Goal: Book appointment/travel/reservation

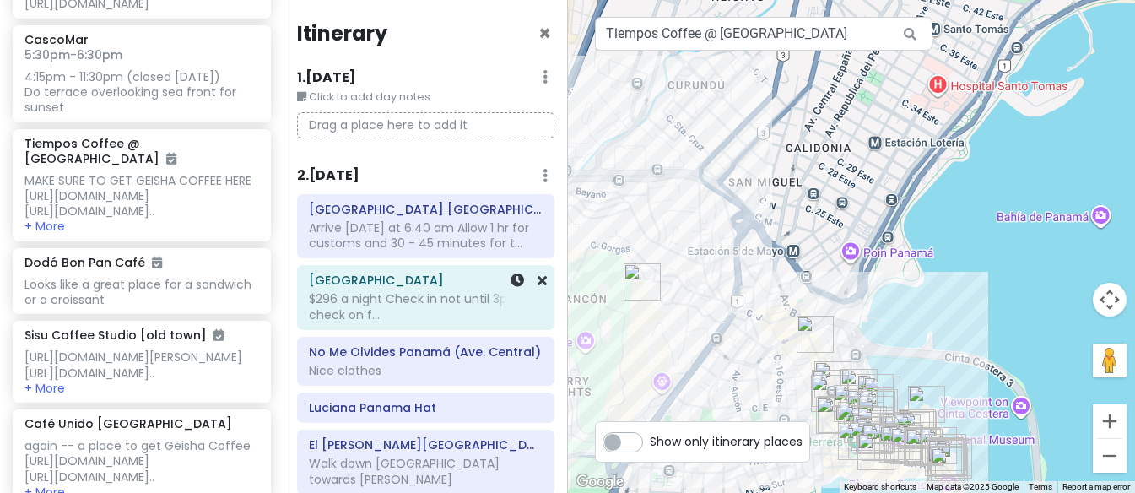
click at [317, 327] on div "[GEOGRAPHIC_DATA] $296 a night Check in not until 3pm -- check on f..." at bounding box center [425, 297] width 256 height 65
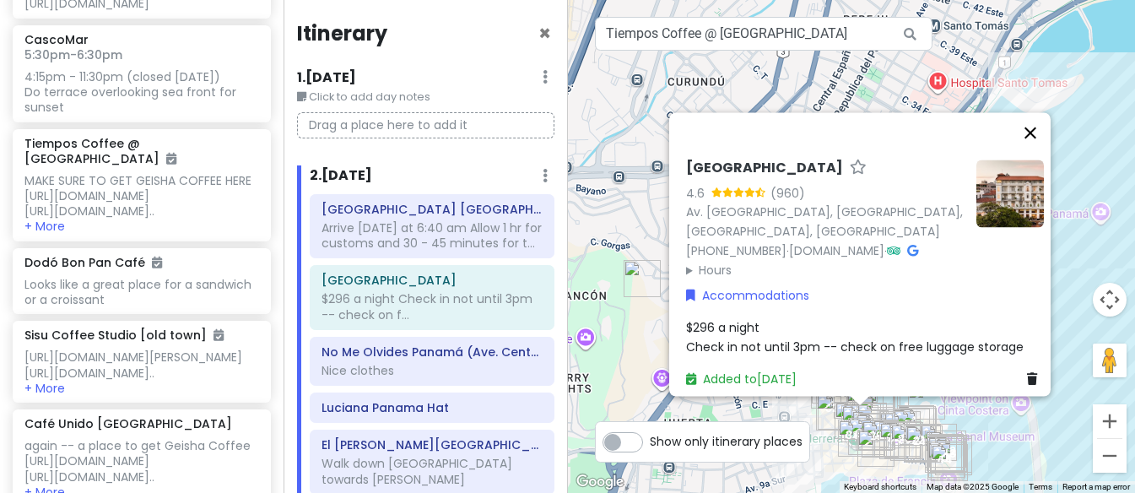
click at [1035, 112] on button "Close" at bounding box center [1030, 132] width 40 height 40
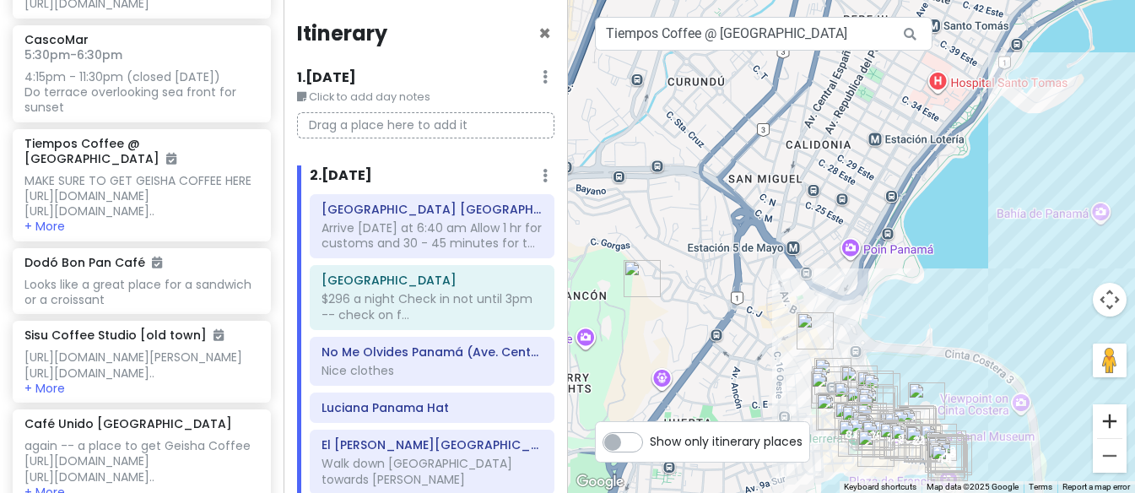
click at [1104, 423] on button "Zoom in" at bounding box center [1110, 421] width 34 height 34
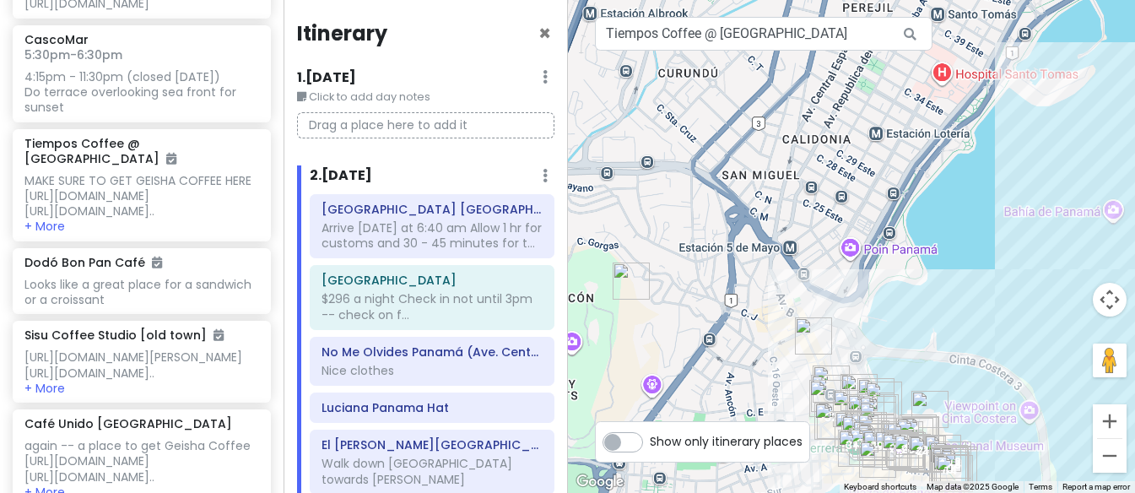
click at [1104, 423] on button "Zoom in" at bounding box center [1110, 421] width 34 height 34
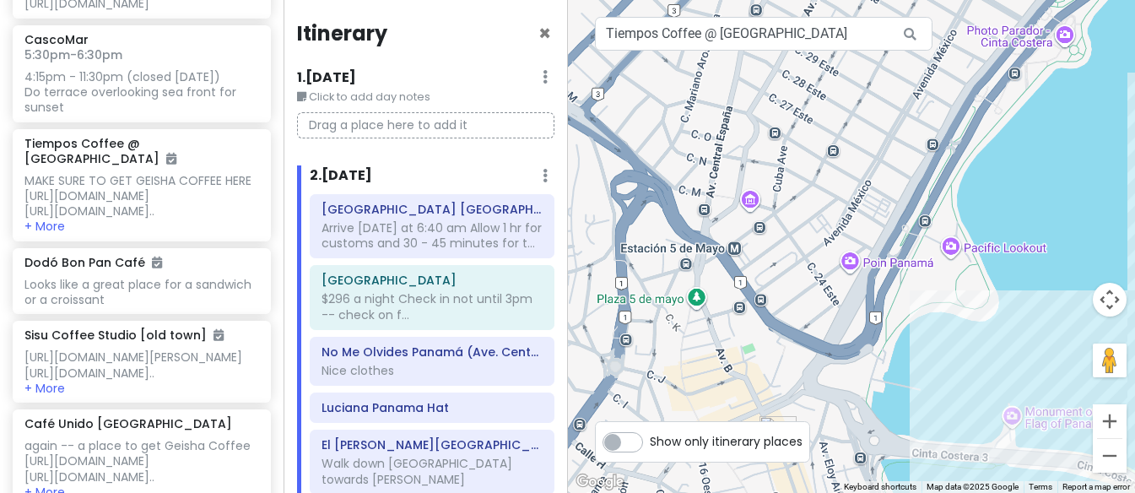
click at [1104, 423] on button "Zoom in" at bounding box center [1110, 421] width 34 height 34
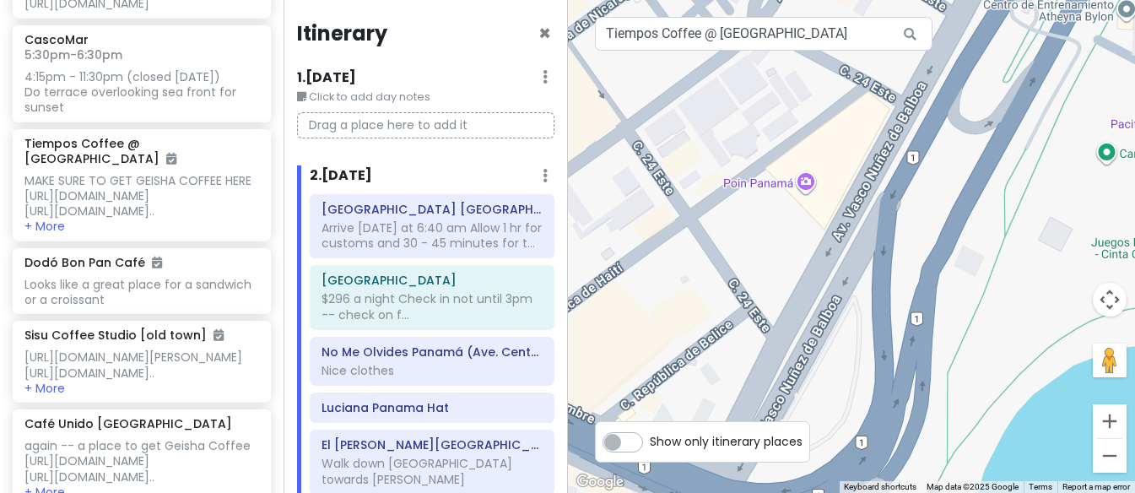
drag, startPoint x: 934, startPoint y: 380, endPoint x: 888, endPoint y: 215, distance: 171.7
click at [888, 215] on div at bounding box center [852, 246] width 568 height 493
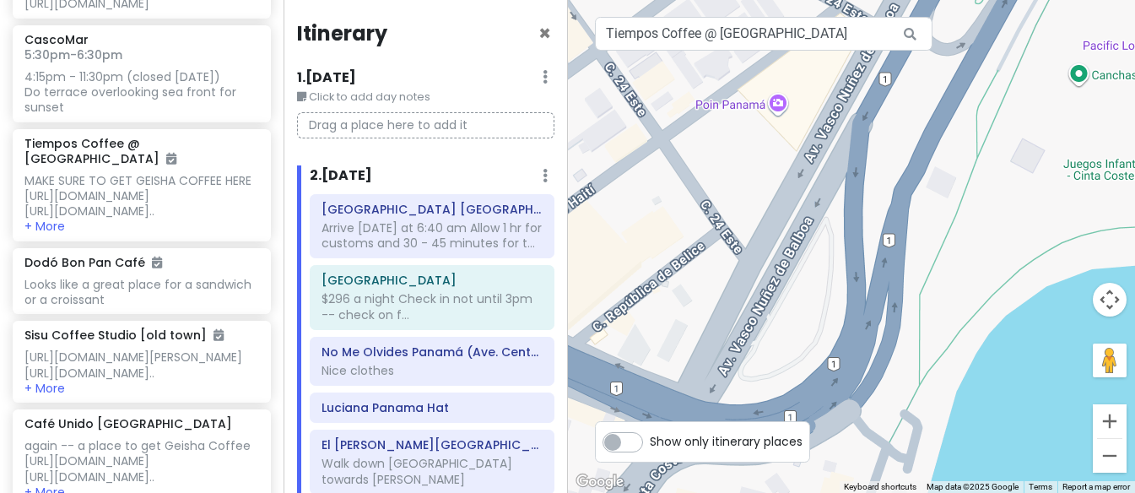
drag, startPoint x: 896, startPoint y: 324, endPoint x: 874, endPoint y: 51, distance: 274.2
click at [874, 51] on div at bounding box center [852, 246] width 568 height 493
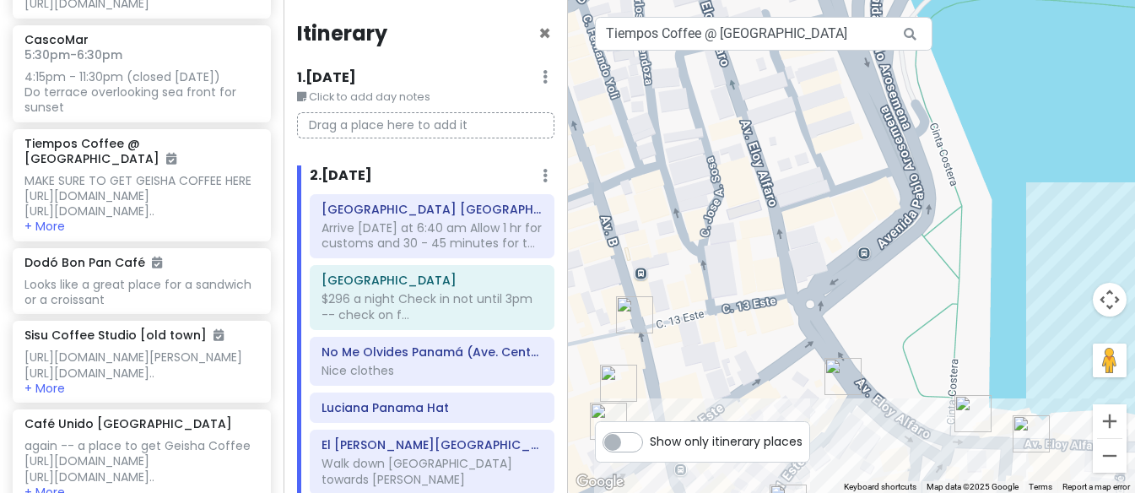
drag, startPoint x: 935, startPoint y: 211, endPoint x: 835, endPoint y: 117, distance: 136.7
click at [835, 117] on div at bounding box center [852, 246] width 568 height 493
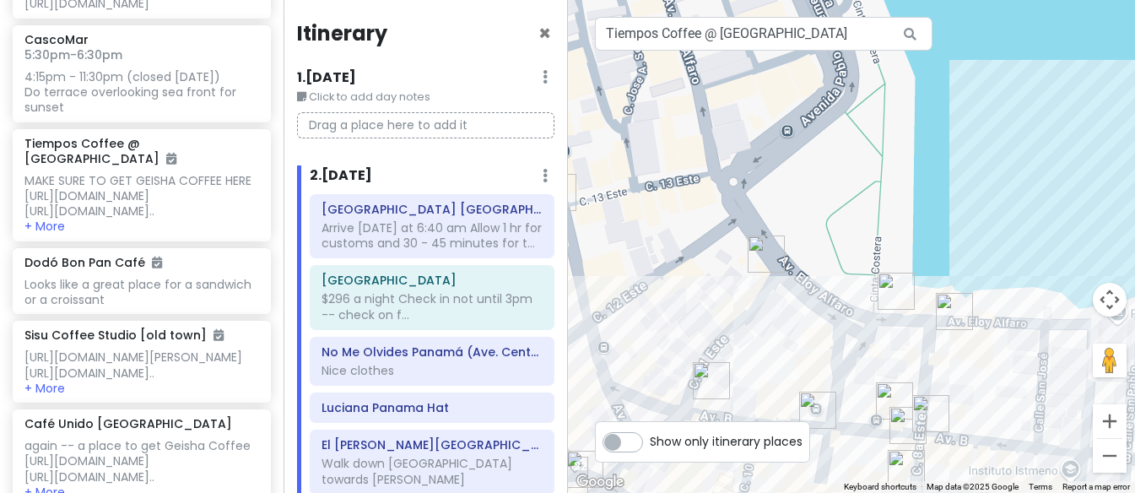
drag, startPoint x: 926, startPoint y: 314, endPoint x: 887, endPoint y: 212, distance: 109.2
click at [887, 212] on div at bounding box center [852, 246] width 568 height 493
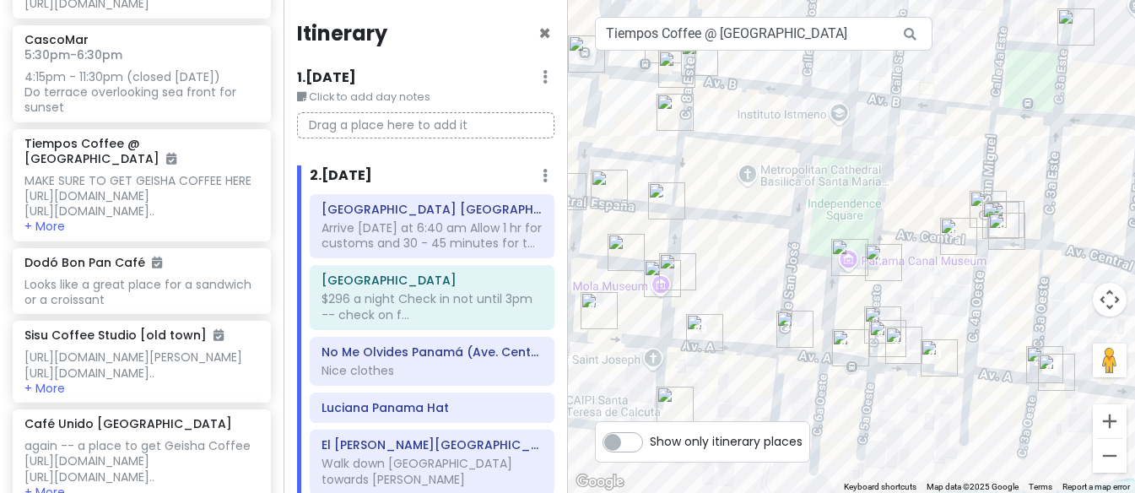
drag, startPoint x: 979, startPoint y: 358, endPoint x: 818, endPoint y: 271, distance: 182.3
click at [818, 271] on div at bounding box center [852, 246] width 568 height 493
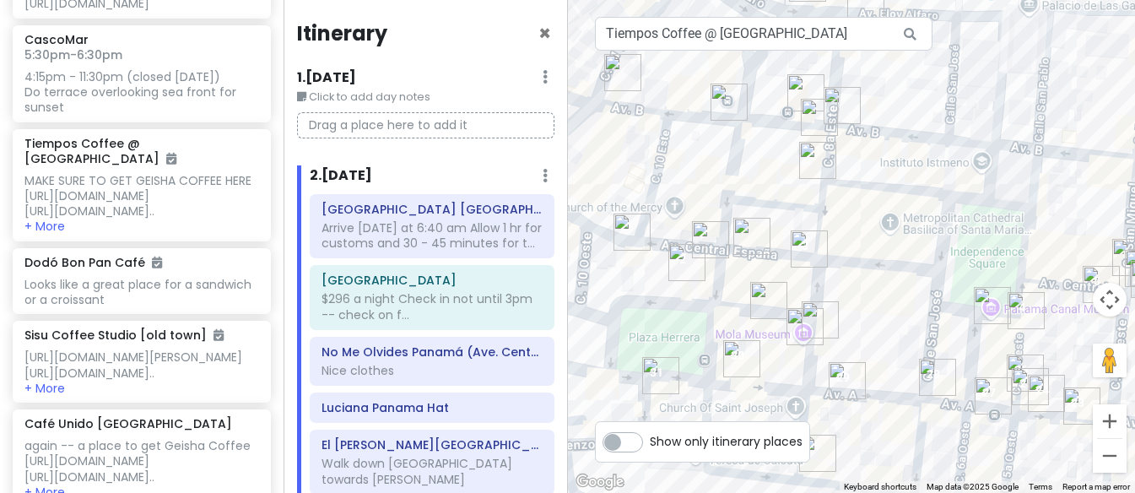
drag, startPoint x: 829, startPoint y: 430, endPoint x: 968, endPoint y: 488, distance: 149.8
click at [968, 488] on div "24 3 21 29 1 11 30 19 15 16 20 25 23 8 14 7 18 6 32 31 2 5 17 28 12 22 10 4 13 …" at bounding box center [852, 246] width 568 height 493
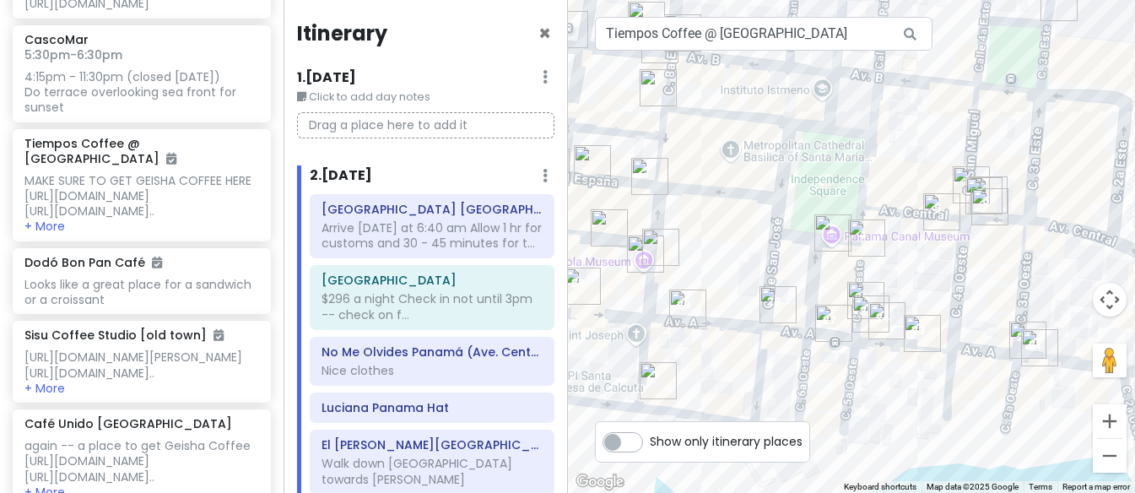
drag, startPoint x: 888, startPoint y: 328, endPoint x: 733, endPoint y: 242, distance: 176.8
click at [733, 242] on div at bounding box center [852, 246] width 568 height 493
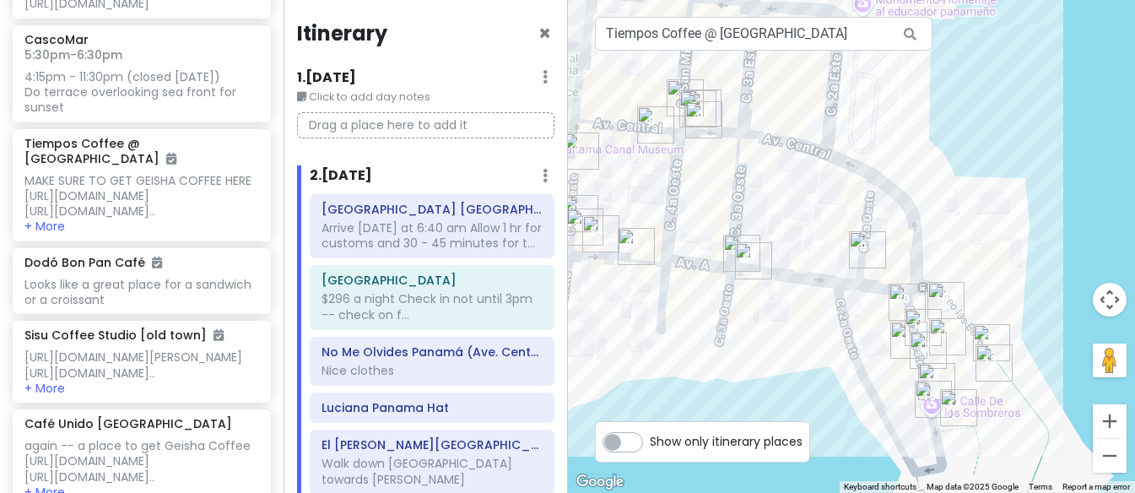
drag, startPoint x: 963, startPoint y: 287, endPoint x: 668, endPoint y: 193, distance: 309.0
click at [668, 193] on div at bounding box center [852, 246] width 568 height 493
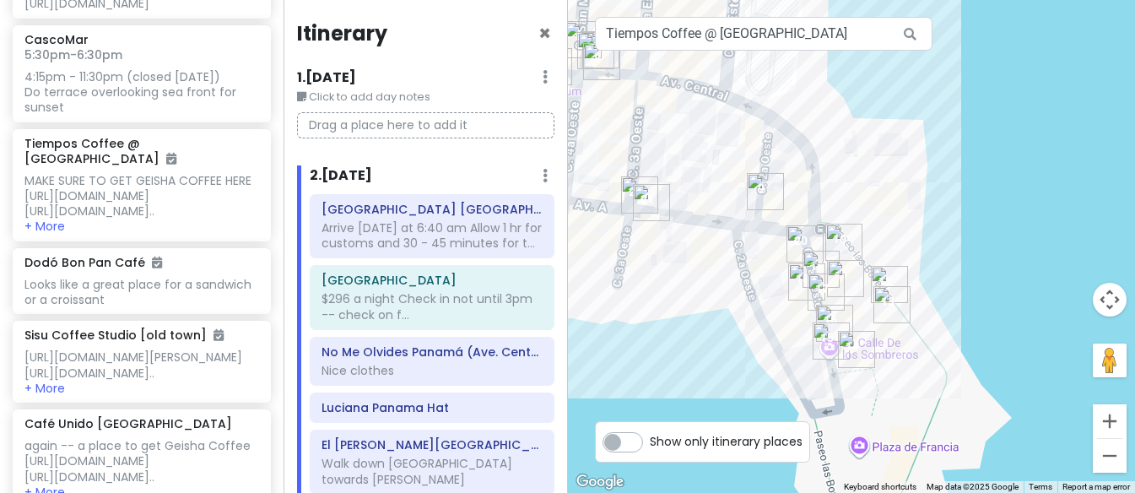
drag, startPoint x: 970, startPoint y: 266, endPoint x: 872, endPoint y: 213, distance: 111.7
click at [872, 213] on div at bounding box center [852, 246] width 568 height 493
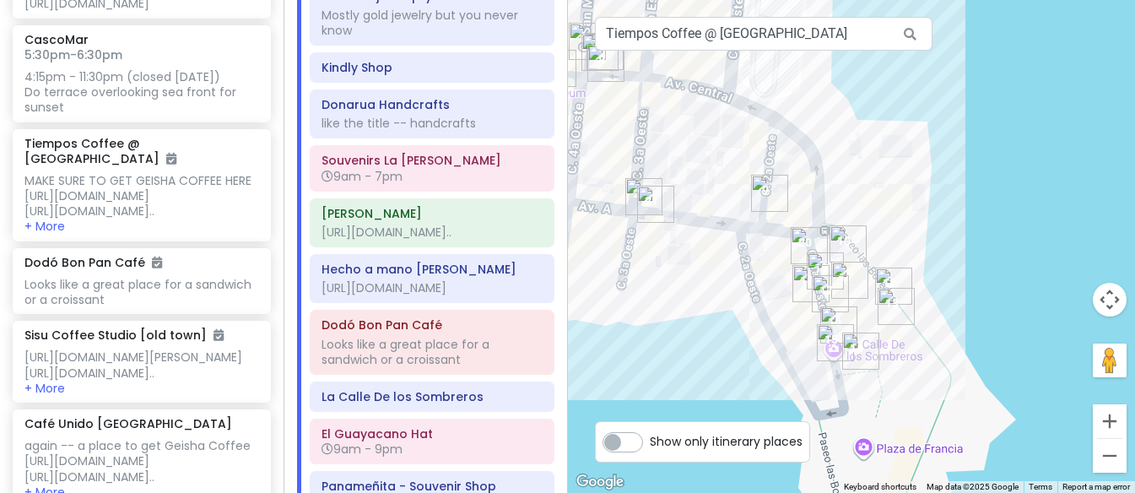
scroll to position [636, 0]
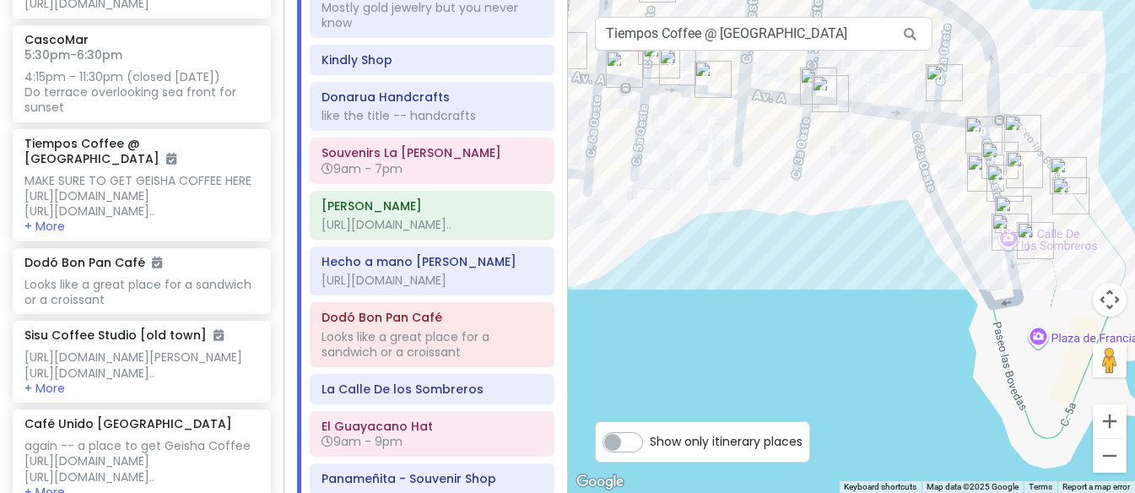
drag, startPoint x: 919, startPoint y: 224, endPoint x: 1102, endPoint y: 109, distance: 216.1
click at [1102, 109] on div at bounding box center [852, 246] width 568 height 493
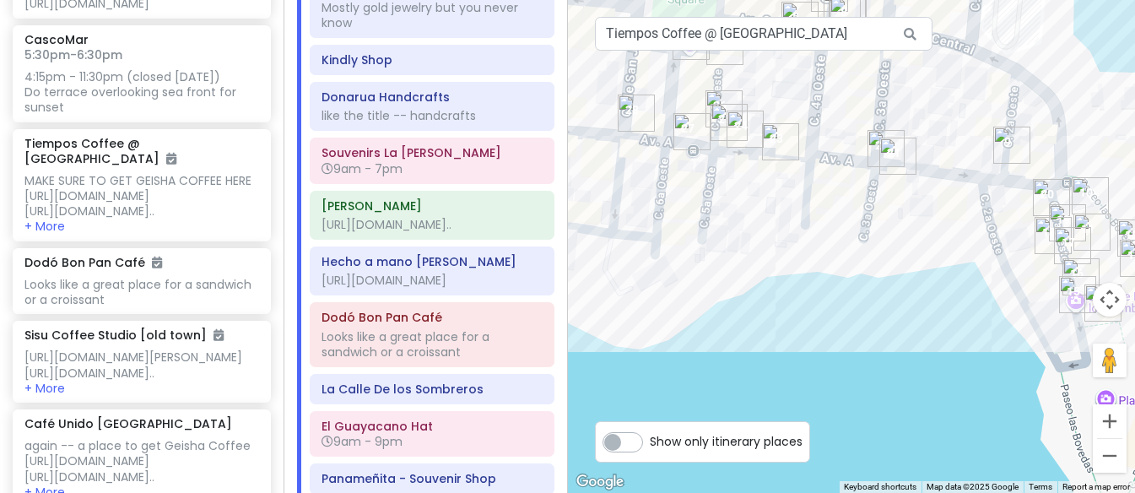
drag, startPoint x: 877, startPoint y: 288, endPoint x: 966, endPoint y: 363, distance: 116.1
click at [966, 363] on div at bounding box center [852, 246] width 568 height 493
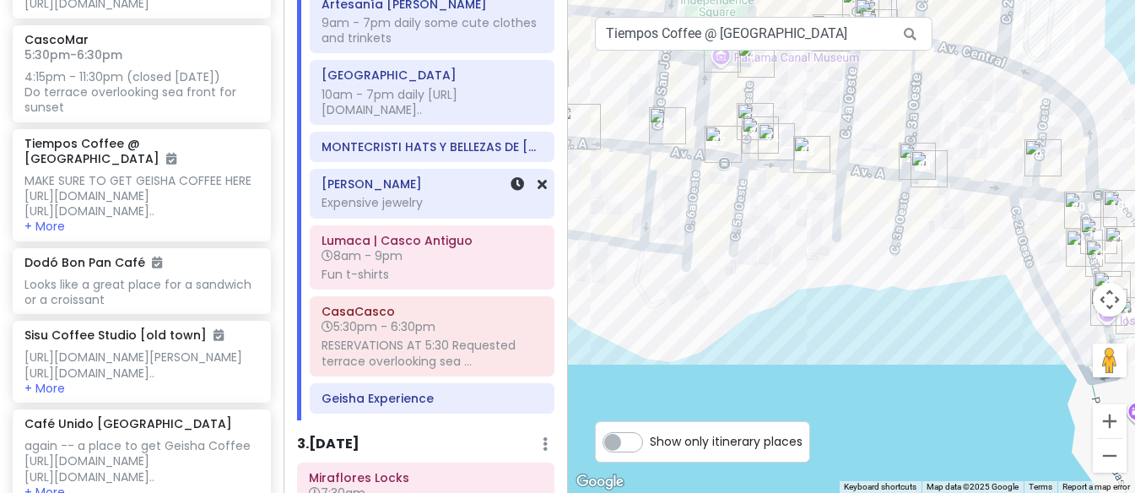
scroll to position [1655, 0]
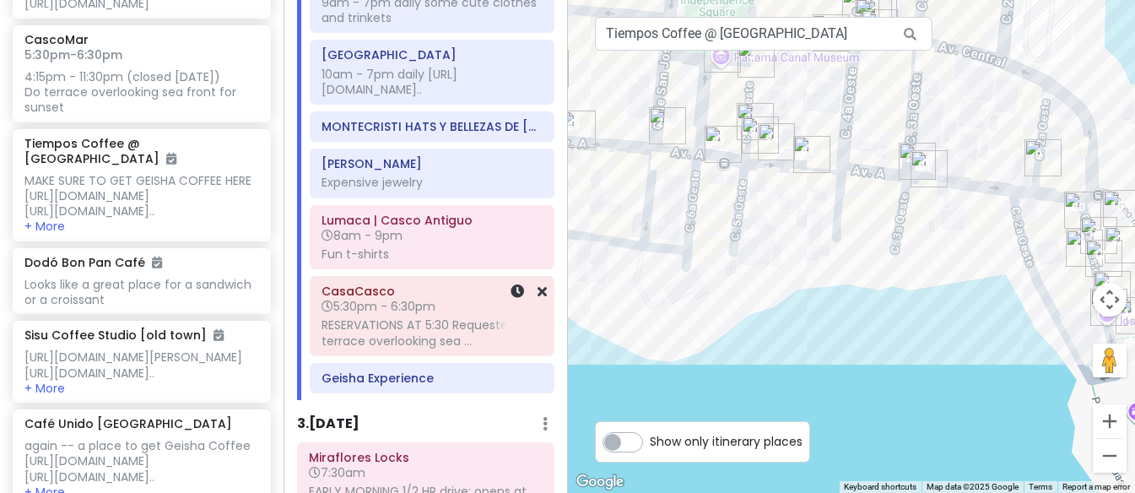
click at [399, 315] on span "5:30pm - 6:30pm" at bounding box center [378, 306] width 114 height 17
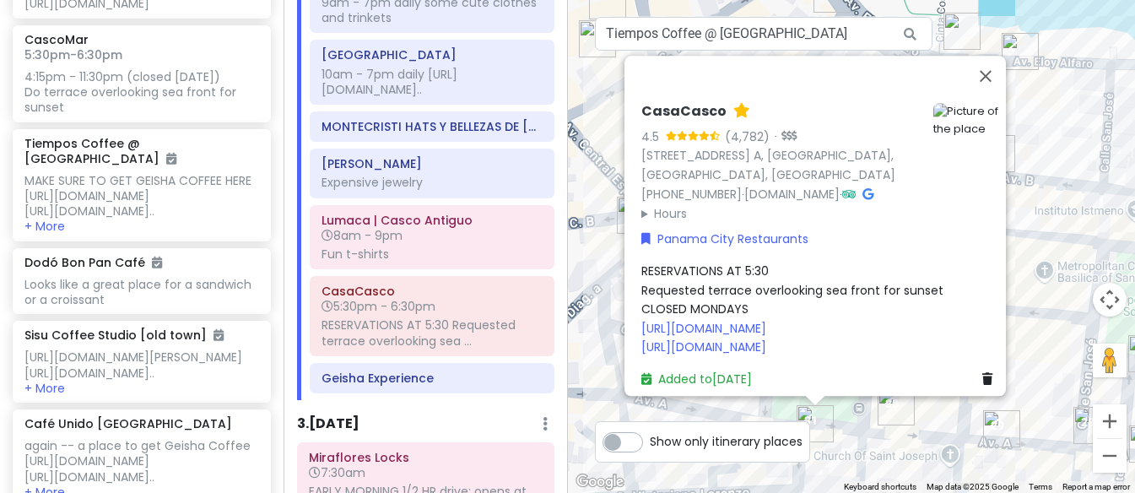
drag, startPoint x: 695, startPoint y: 425, endPoint x: 623, endPoint y: 346, distance: 106.9
click at [623, 346] on div "← Move left → Move right ↑ Move up ↓ Move down + Zoom in - Zoom out Home Jump l…" at bounding box center [852, 246] width 568 height 493
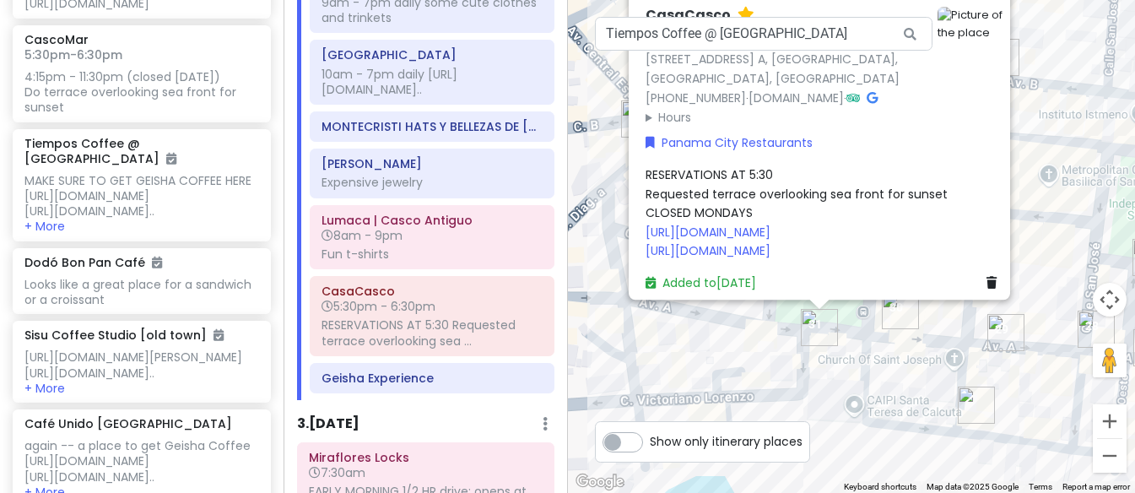
drag, startPoint x: 591, startPoint y: 350, endPoint x: 592, endPoint y: 234, distance: 116.4
click at [594, 240] on div "CasaCasco 4.5 (4,782) · [STREET_ADDRESS] A, [GEOGRAPHIC_DATA], [GEOGRAPHIC_DATA…" at bounding box center [852, 246] width 568 height 493
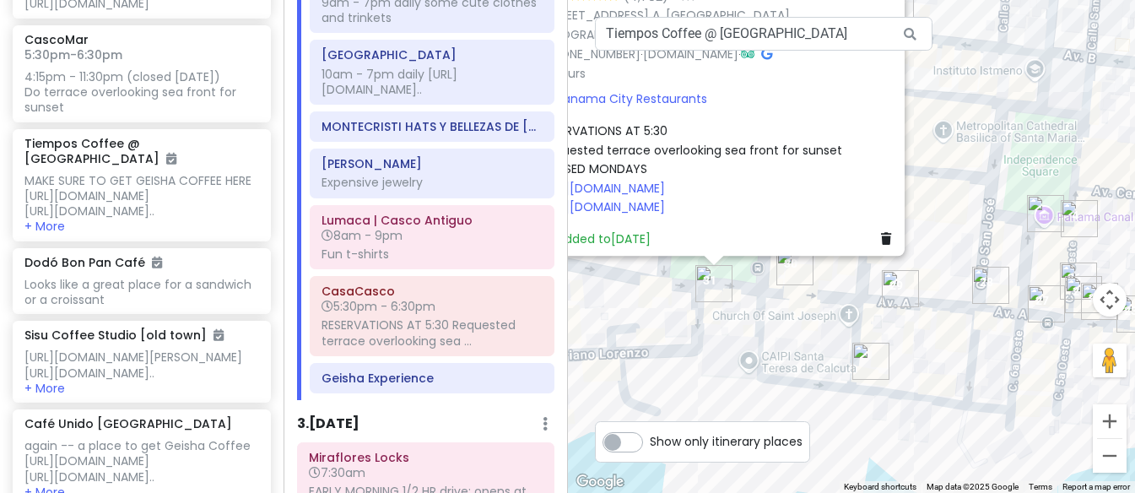
drag, startPoint x: 751, startPoint y: 337, endPoint x: 646, endPoint y: 313, distance: 107.2
click at [646, 313] on div "CasaCasco 4.5 (4,782) · [STREET_ADDRESS] A, [GEOGRAPHIC_DATA], [GEOGRAPHIC_DATA…" at bounding box center [852, 246] width 568 height 493
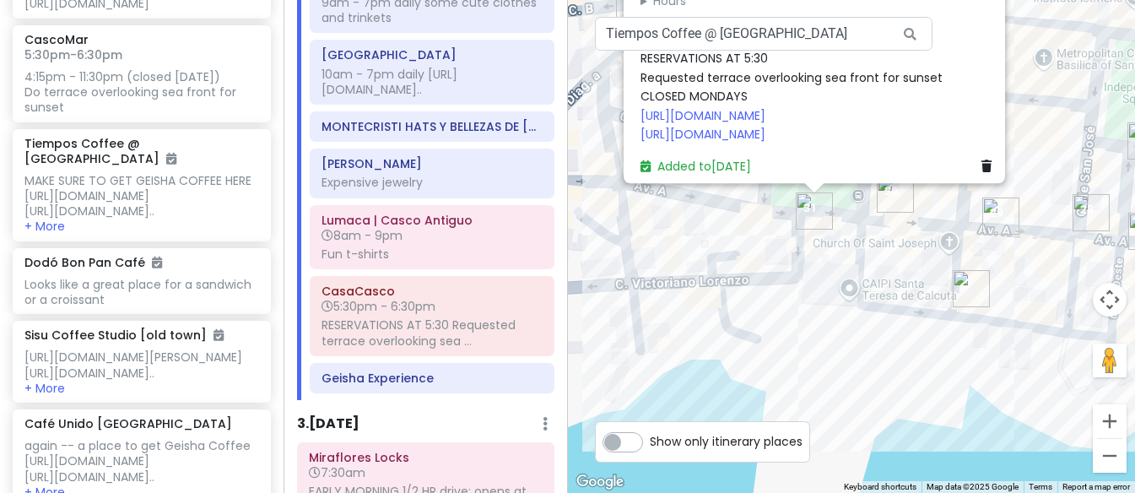
drag, startPoint x: 693, startPoint y: 387, endPoint x: 801, endPoint y: 322, distance: 125.3
click at [801, 322] on div "CasaCasco 4.5 (4,782) · [STREET_ADDRESS] A, [GEOGRAPHIC_DATA], [GEOGRAPHIC_DATA…" at bounding box center [852, 246] width 568 height 493
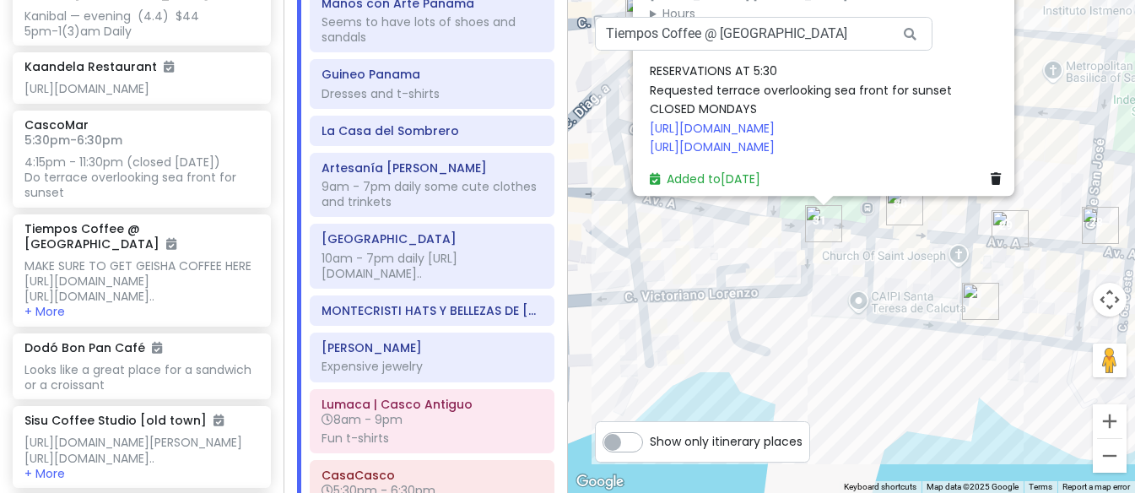
scroll to position [1050, 0]
click at [100, 199] on div "4:15pm - 11:30pm (closed [DATE]) Do terrace overlooking sea front for sunset" at bounding box center [141, 176] width 234 height 46
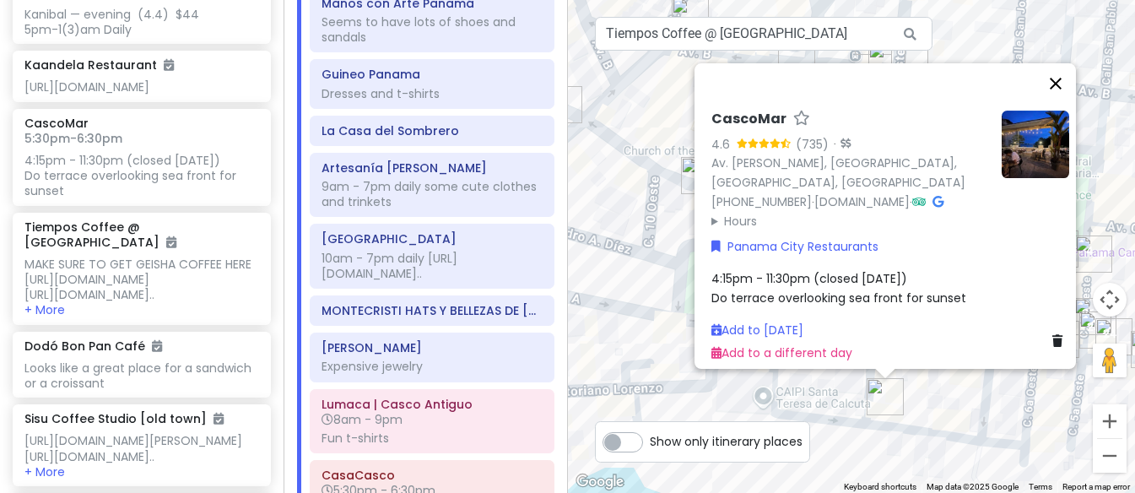
click at [1063, 77] on button "Close" at bounding box center [1055, 83] width 40 height 40
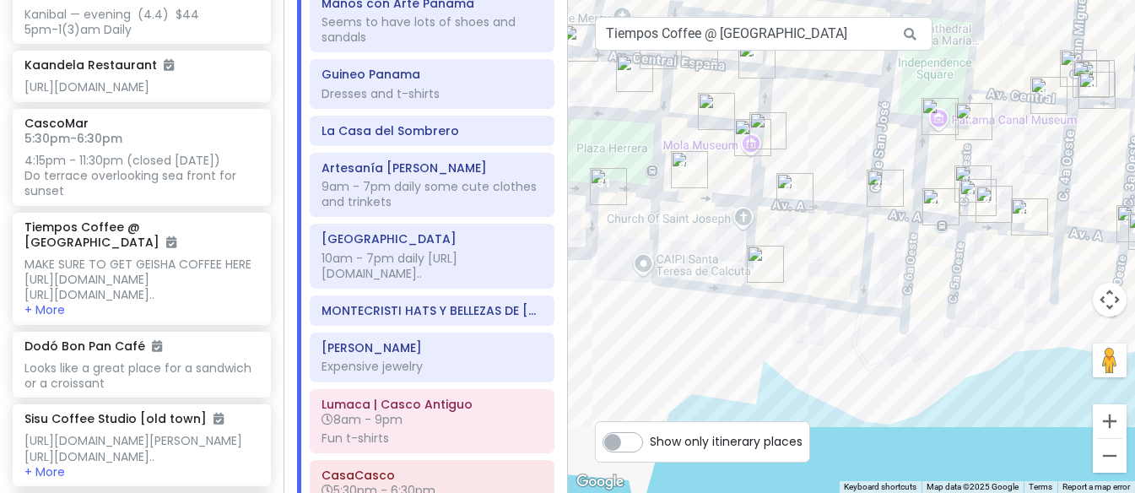
drag, startPoint x: 1004, startPoint y: 414, endPoint x: 882, endPoint y: 282, distance: 180.3
click at [882, 282] on div at bounding box center [852, 246] width 568 height 493
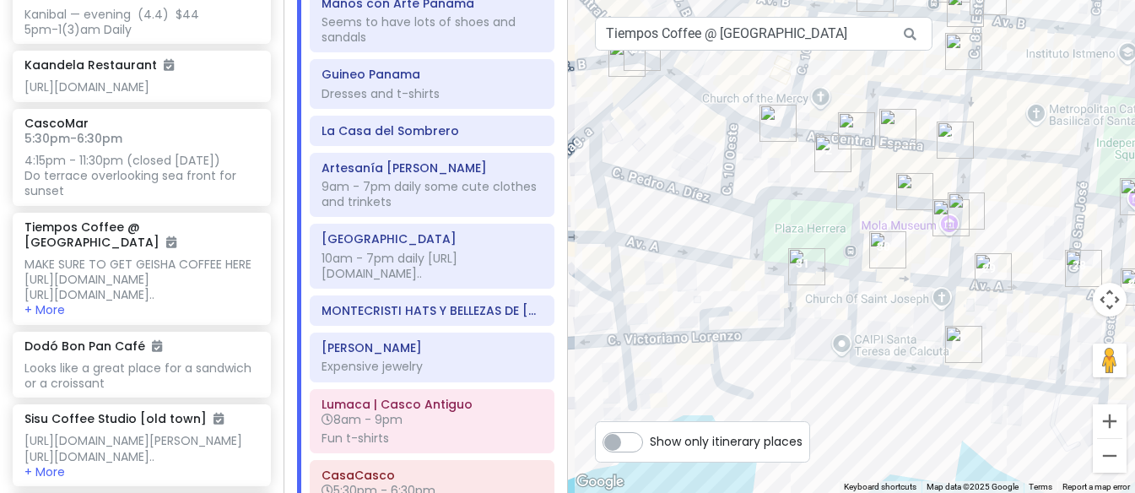
drag, startPoint x: 693, startPoint y: 348, endPoint x: 891, endPoint y: 432, distance: 214.4
click at [891, 432] on div at bounding box center [852, 246] width 568 height 493
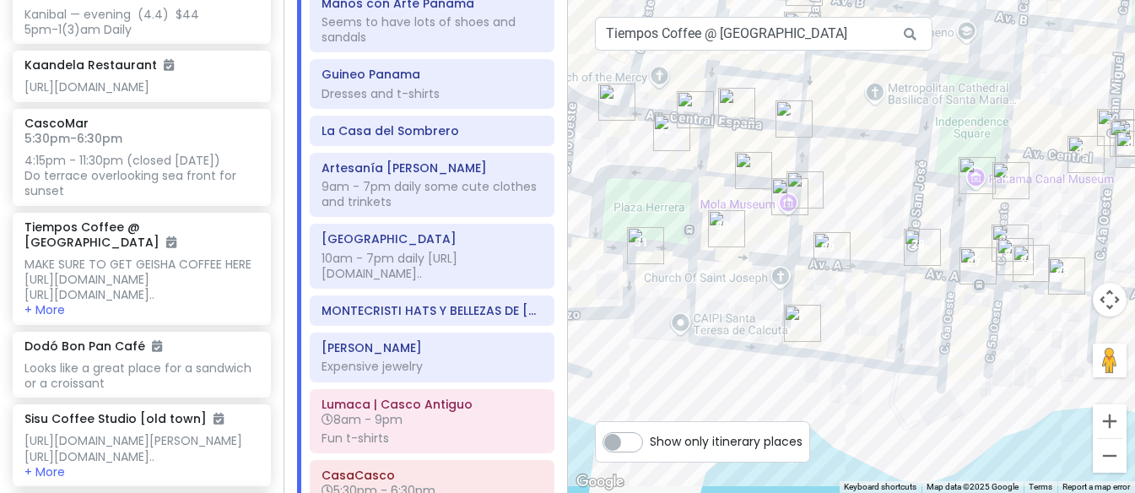
drag, startPoint x: 854, startPoint y: 423, endPoint x: 700, endPoint y: 391, distance: 156.7
click at [700, 391] on div at bounding box center [852, 246] width 568 height 493
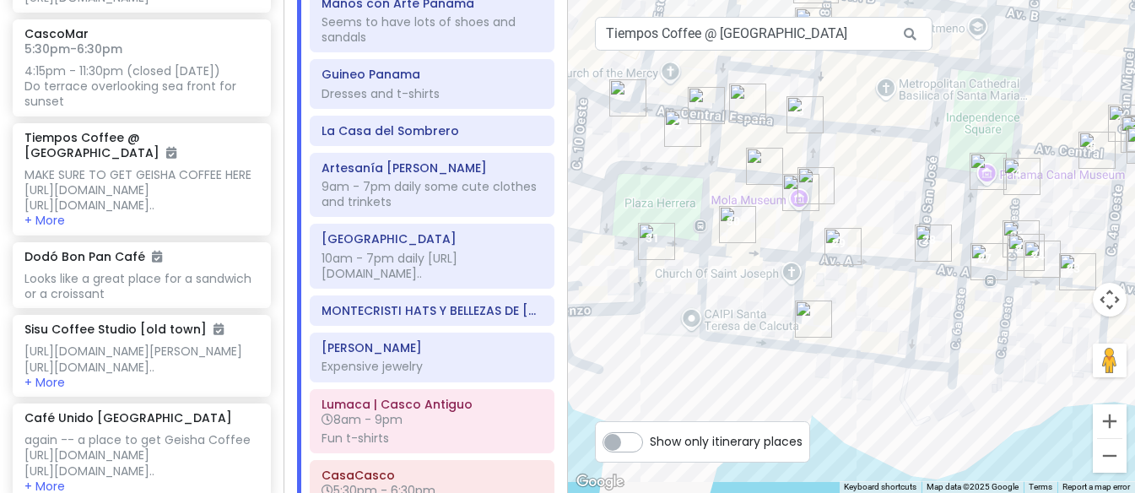
scroll to position [1144, 0]
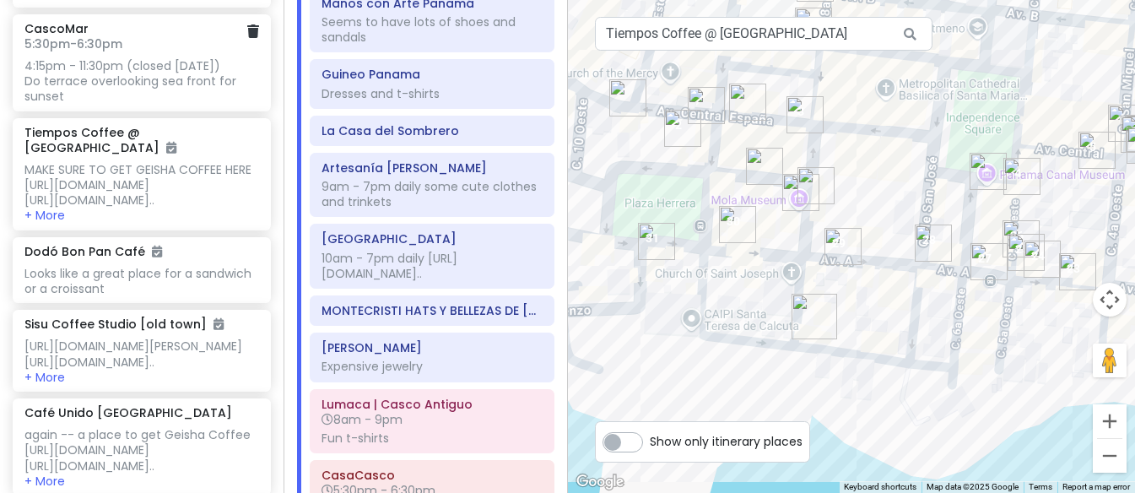
click at [103, 105] on div "4:15pm - 11:30pm (closed [DATE]) Do terrace overlooking sea front for sunset" at bounding box center [141, 81] width 234 height 46
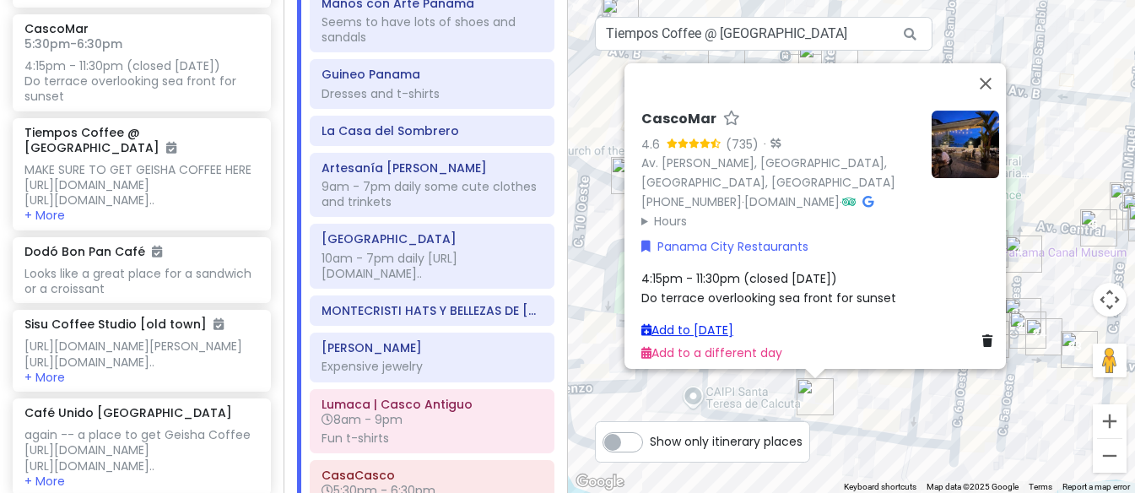
click at [689, 321] on link "Add to [DATE]" at bounding box center [687, 329] width 92 height 17
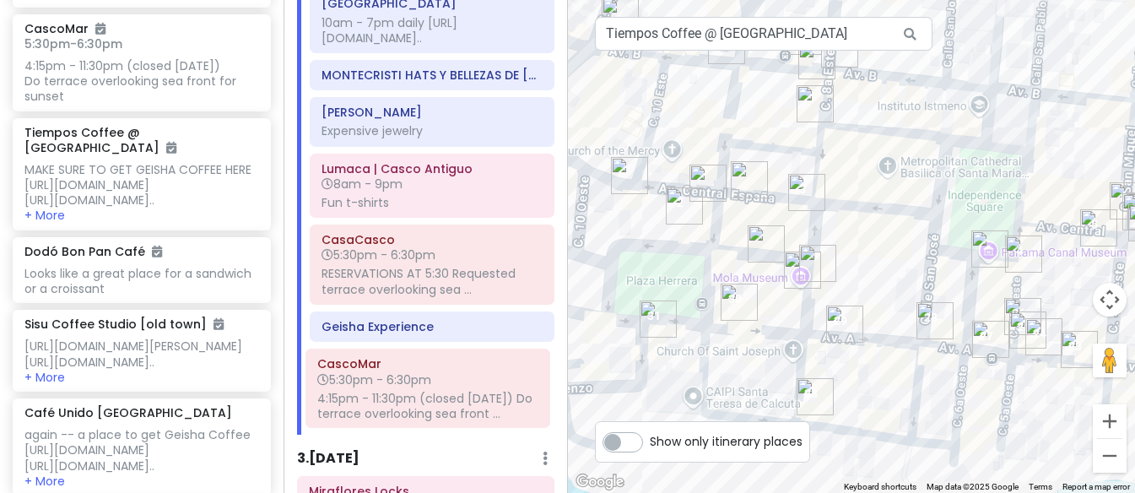
scroll to position [1710, 0]
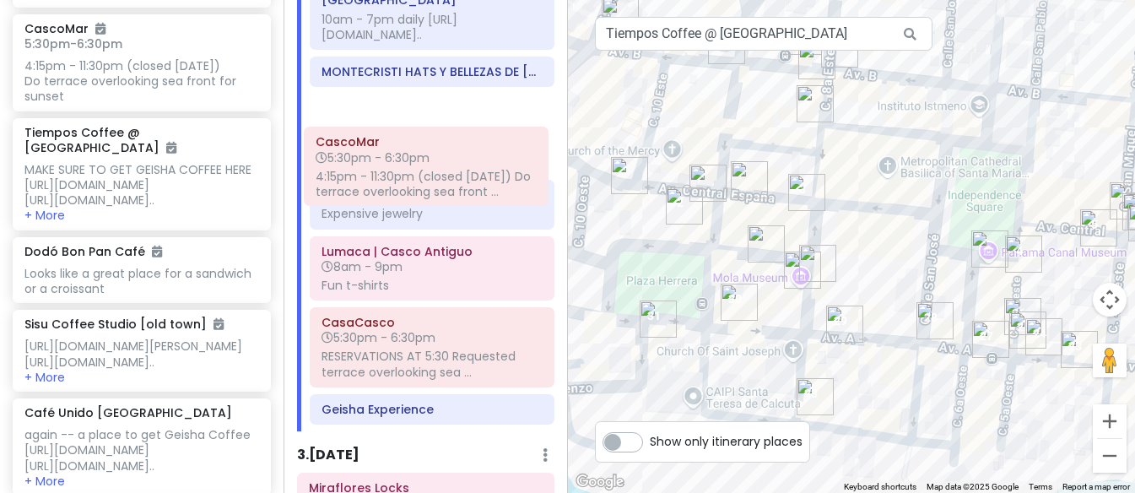
drag, startPoint x: 396, startPoint y: 451, endPoint x: 390, endPoint y: 162, distance: 289.4
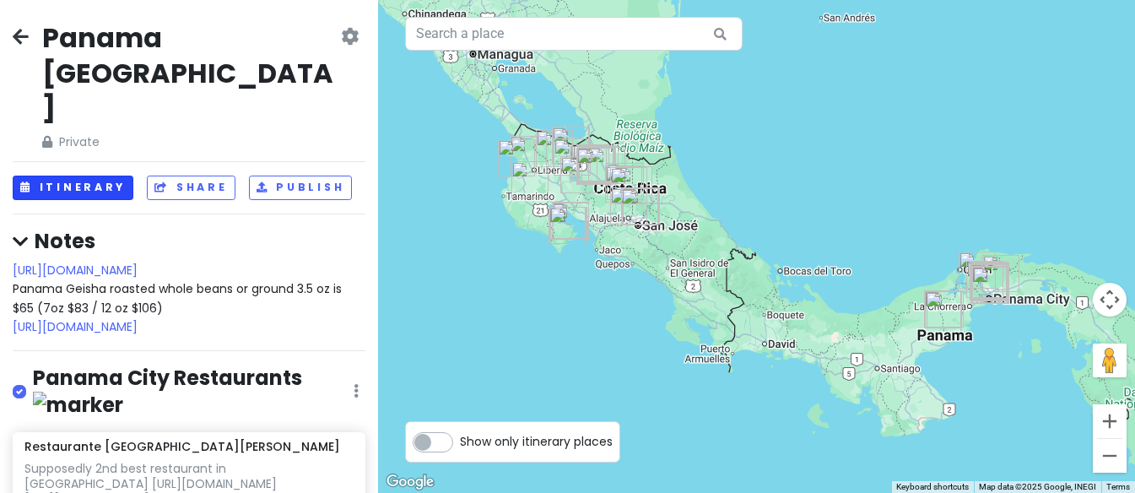
click at [103, 175] on button "Itinerary" at bounding box center [73, 187] width 121 height 24
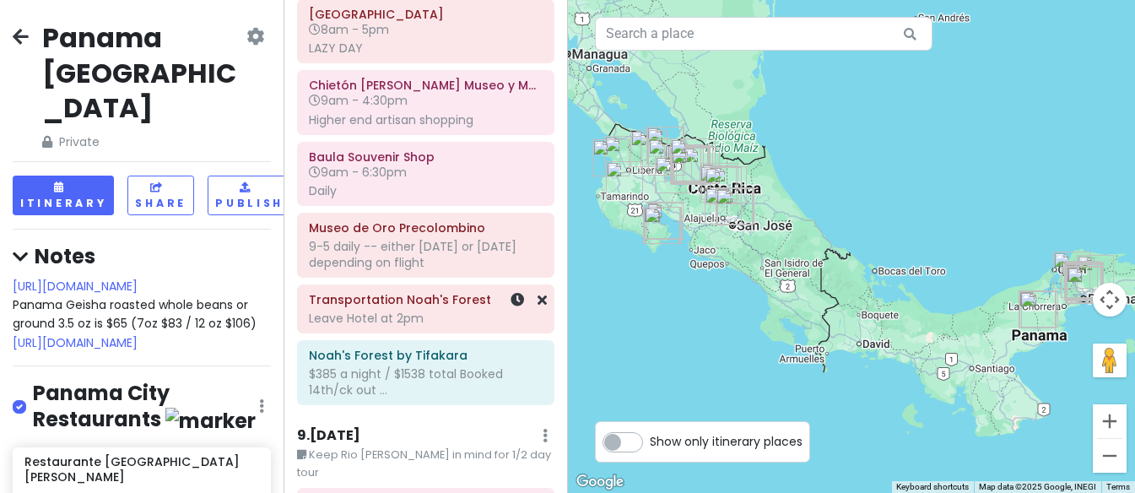
scroll to position [3986, 0]
